Goal: Find specific page/section

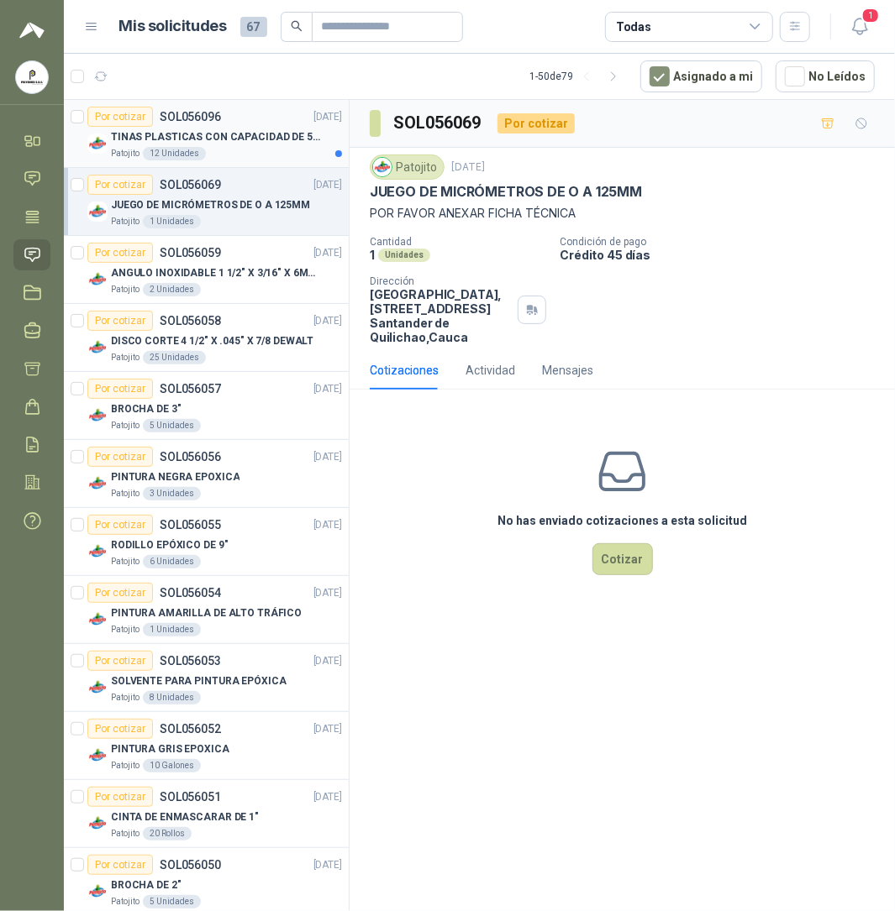
click at [169, 122] on p "SOL056096" at bounding box center [190, 117] width 61 height 12
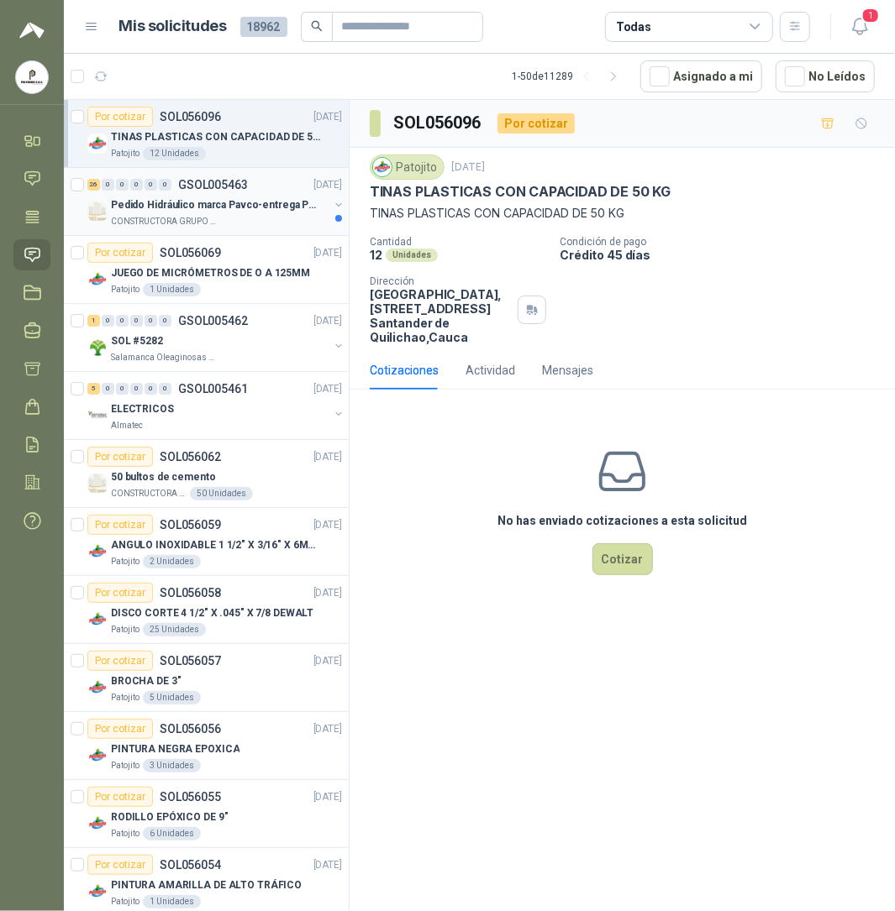
click at [228, 198] on p "Pedido Hidráulico marca Pavco-entrega Popayán" at bounding box center [215, 205] width 209 height 16
